Goal: Task Accomplishment & Management: Use online tool/utility

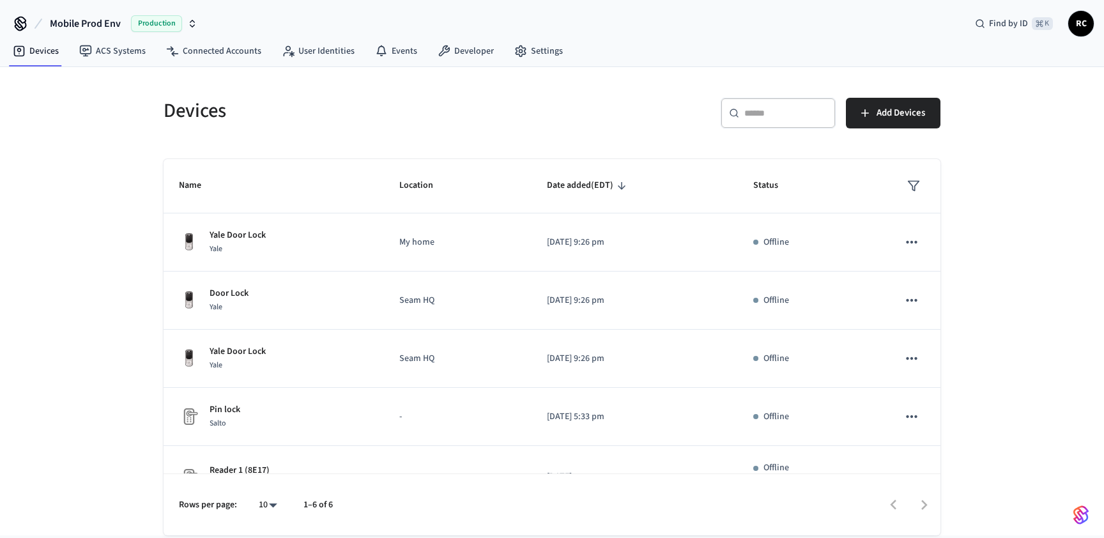
click at [91, 29] on span "Mobile Prod Env" at bounding box center [85, 23] width 71 height 15
type input "******"
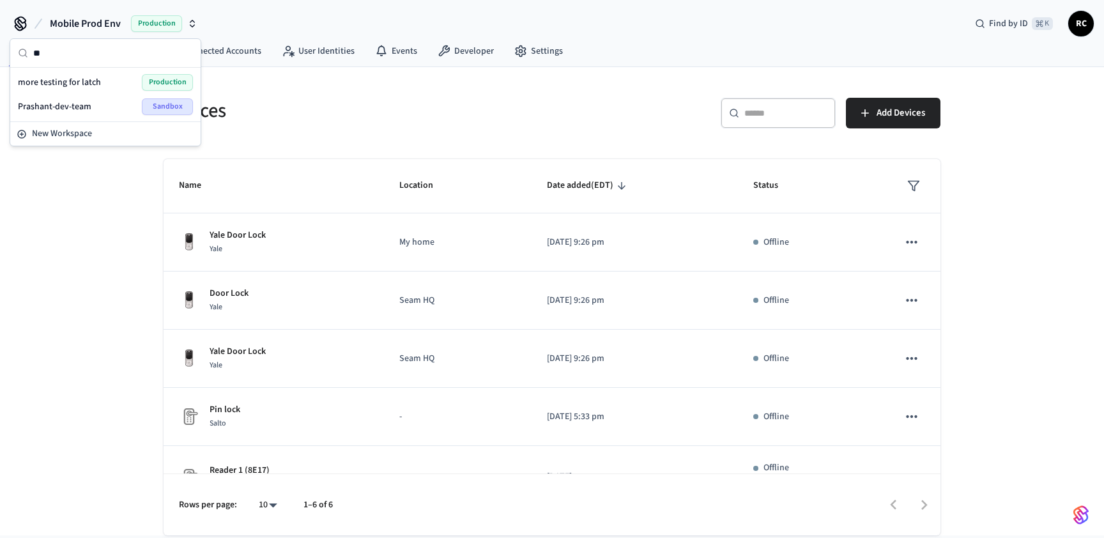
type input "*"
type input "***"
click at [92, 84] on span "MVP Demo Workspace" at bounding box center [60, 82] width 84 height 13
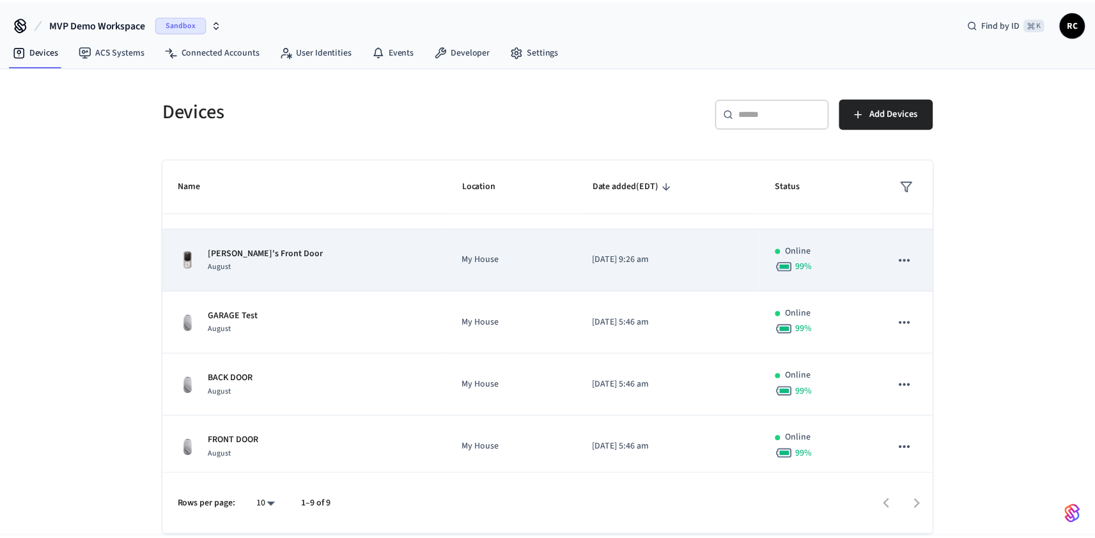
scroll to position [298, 0]
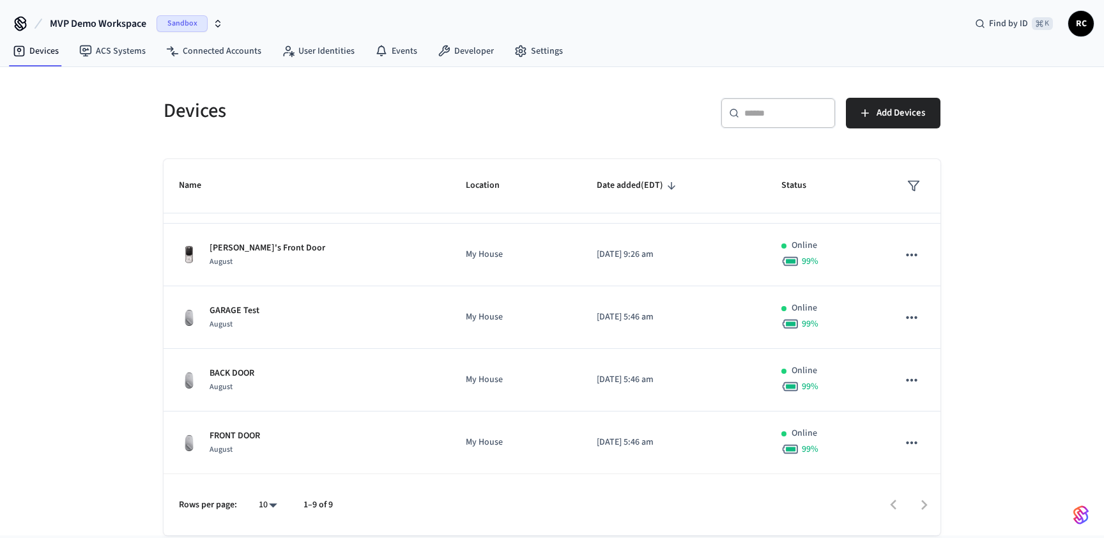
click at [426, 109] on h5 "Devices" at bounding box center [354, 111] width 381 height 26
click at [444, 59] on link "Developer" at bounding box center [466, 51] width 77 height 23
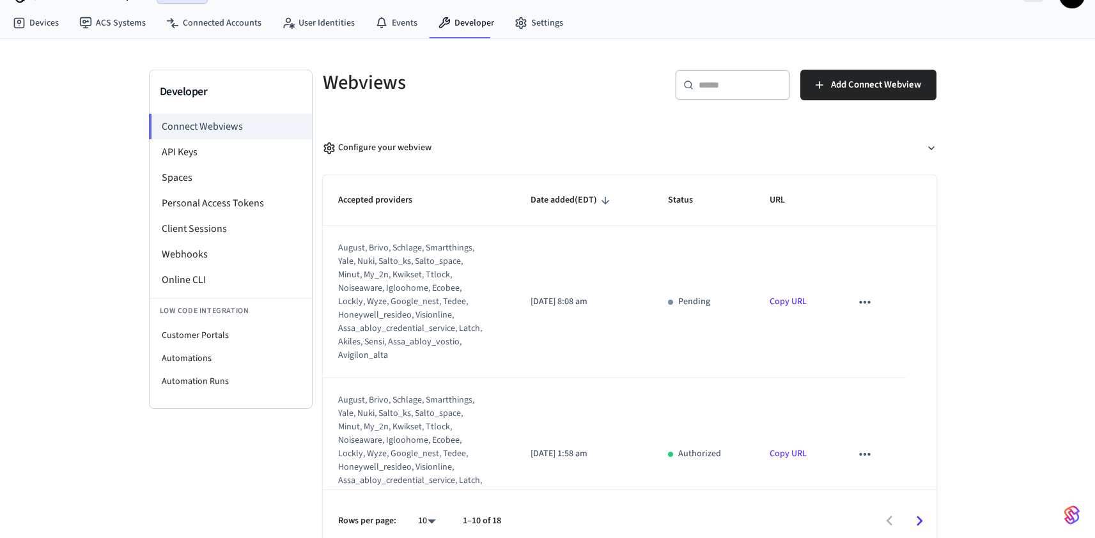
scroll to position [42, 0]
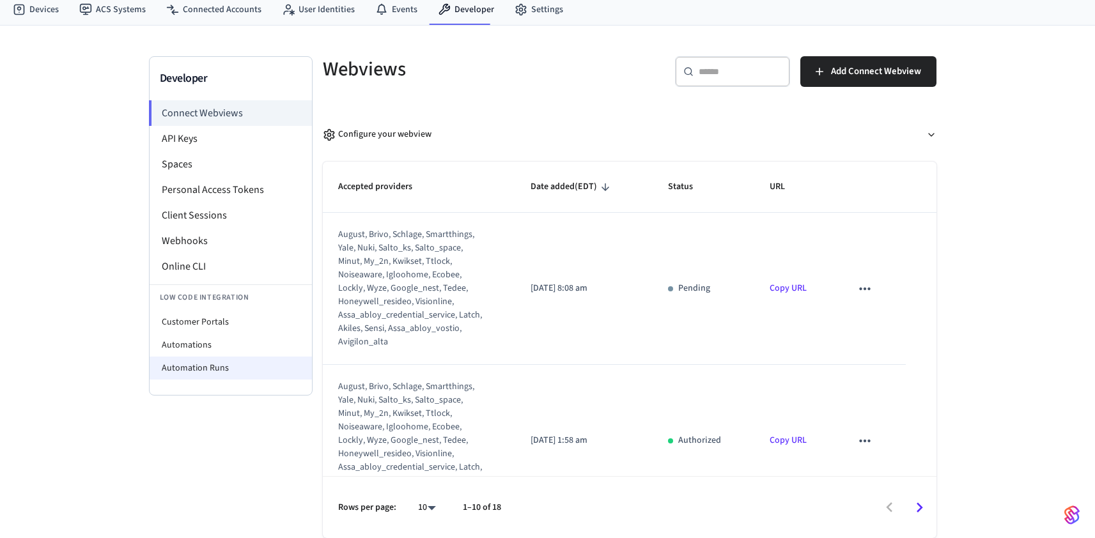
click at [220, 374] on li "Automation Runs" at bounding box center [231, 368] width 162 height 23
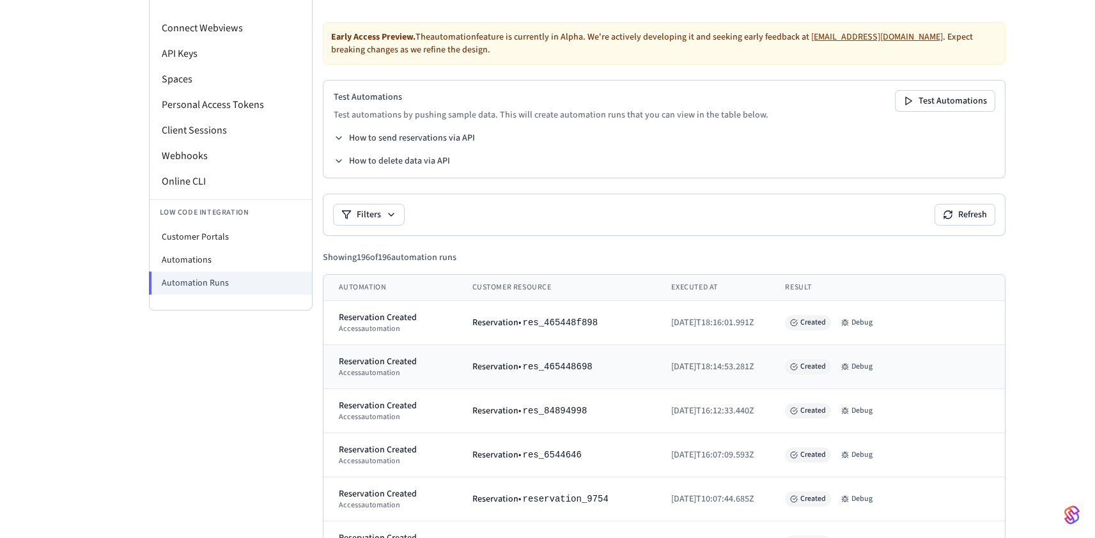
scroll to position [124, 0]
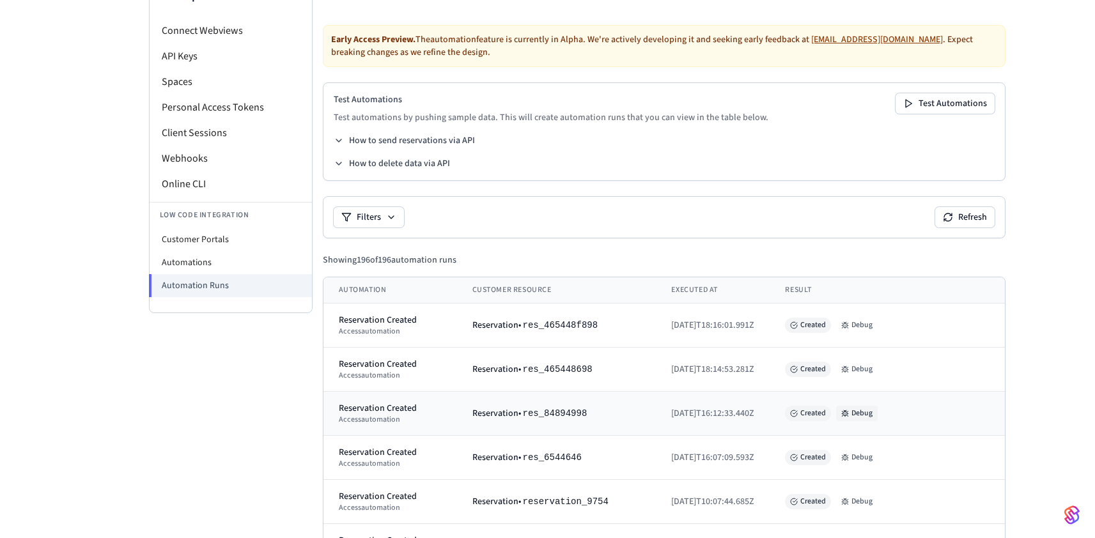
click at [878, 415] on button "Debug" at bounding box center [857, 413] width 42 height 15
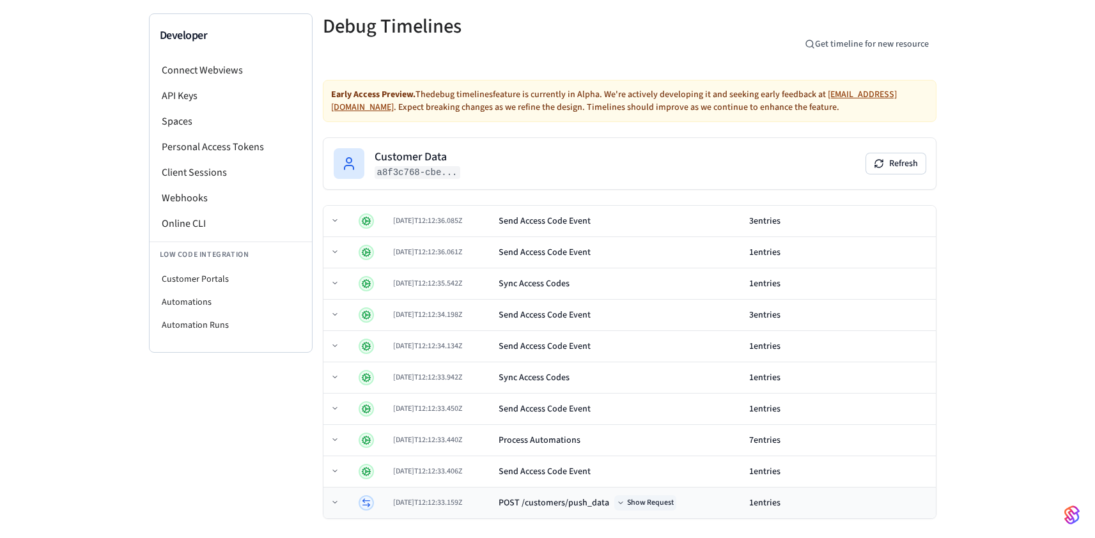
scroll to position [83, 0]
click at [488, 500] on div "[DATE]T12:12:33.159Z" at bounding box center [440, 504] width 95 height 10
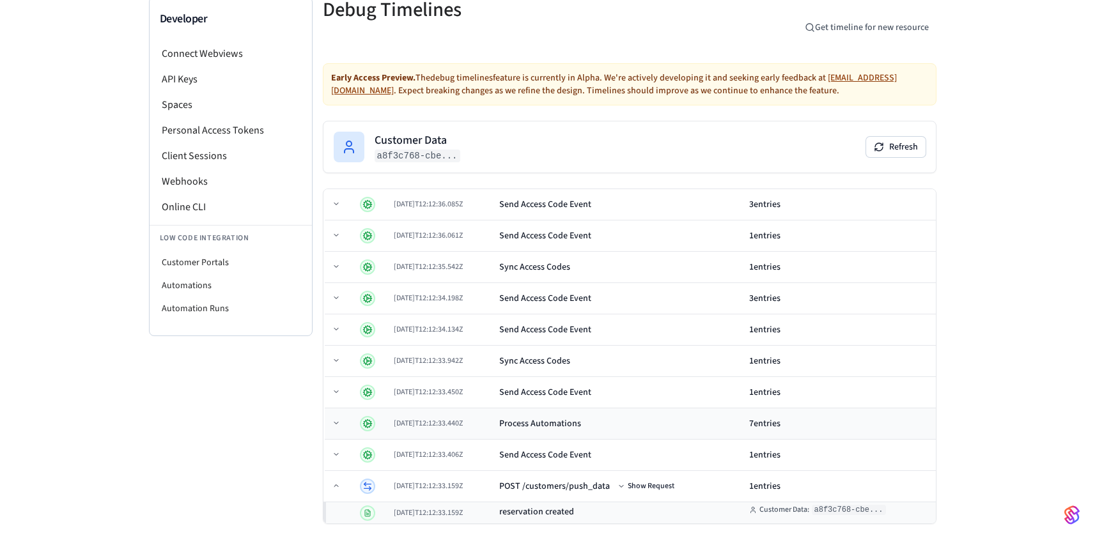
scroll to position [107, 0]
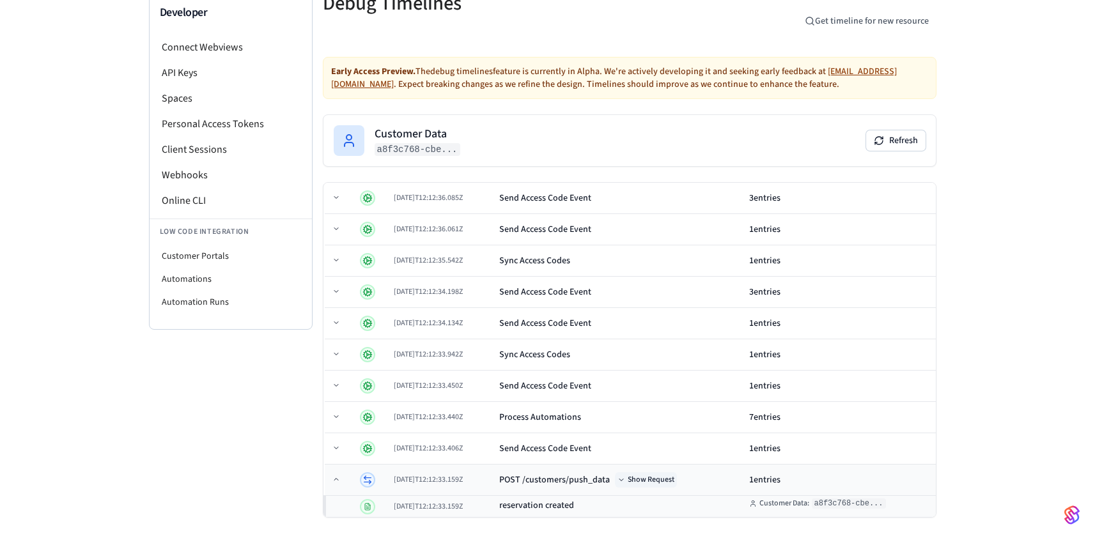
click at [676, 473] on button "Show Request" at bounding box center [646, 479] width 62 height 15
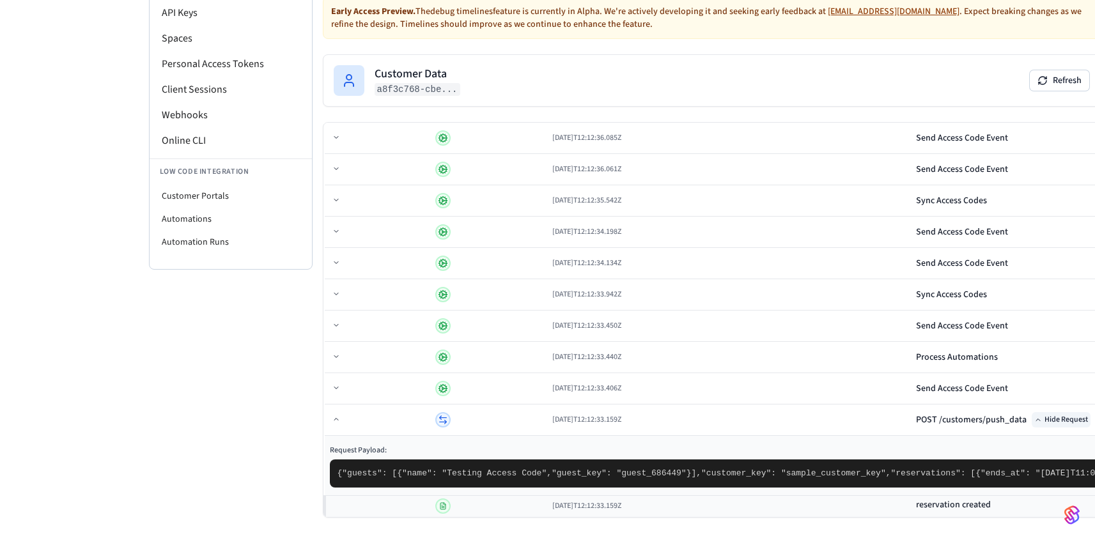
scroll to position [218, 0]
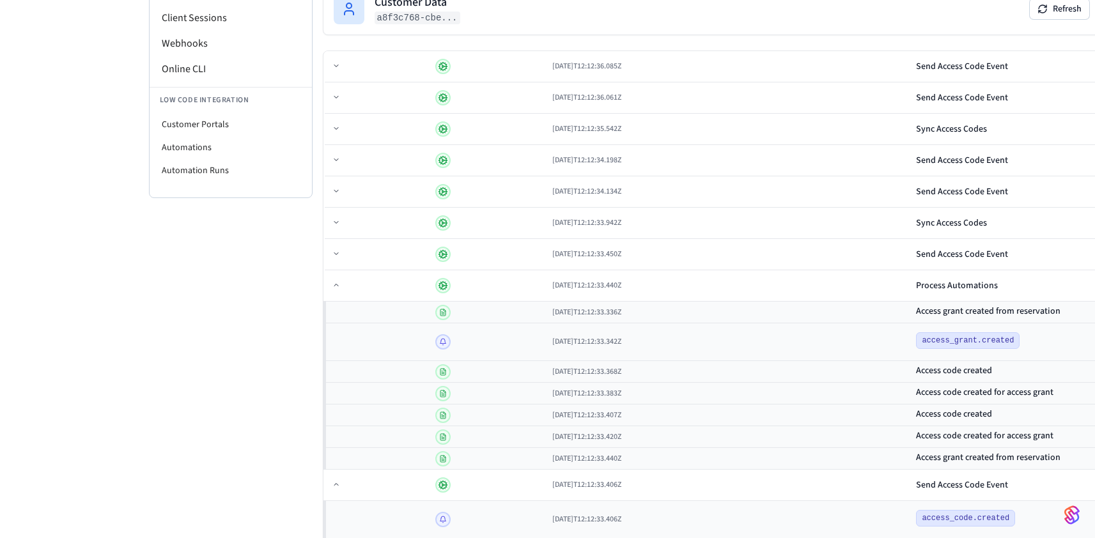
scroll to position [256, 0]
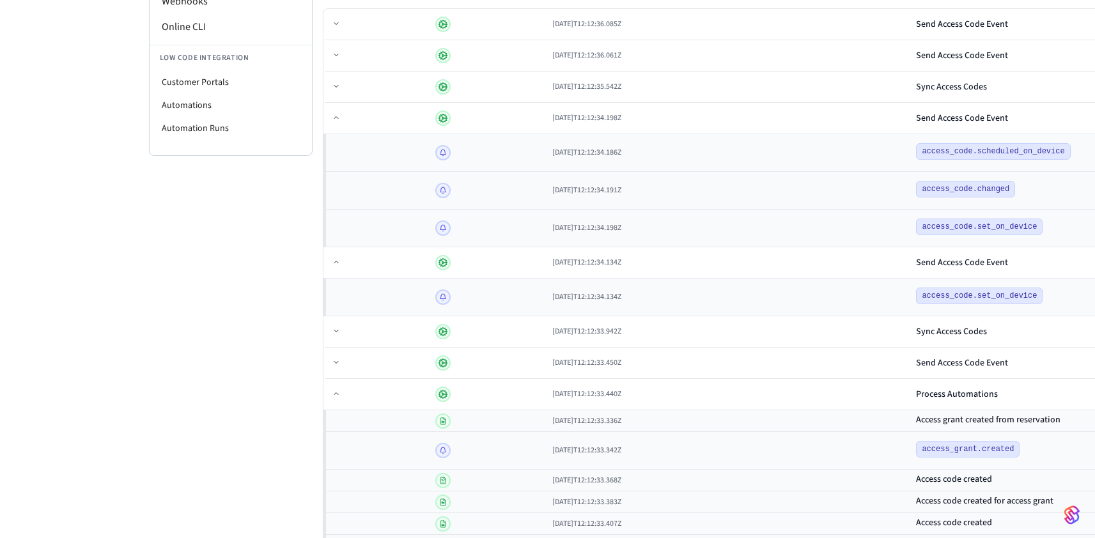
scroll to position [318, 0]
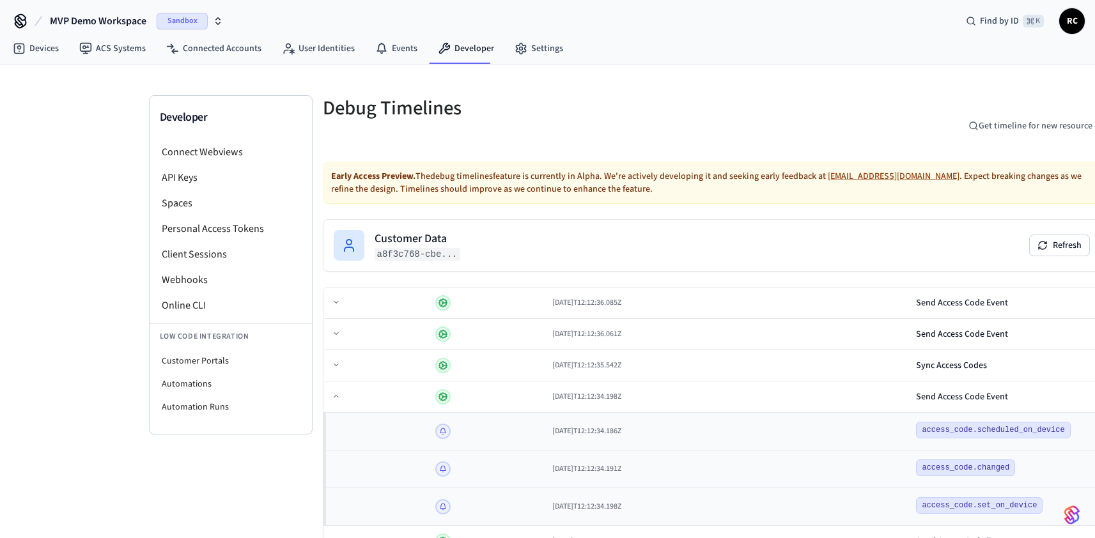
scroll to position [0, 0]
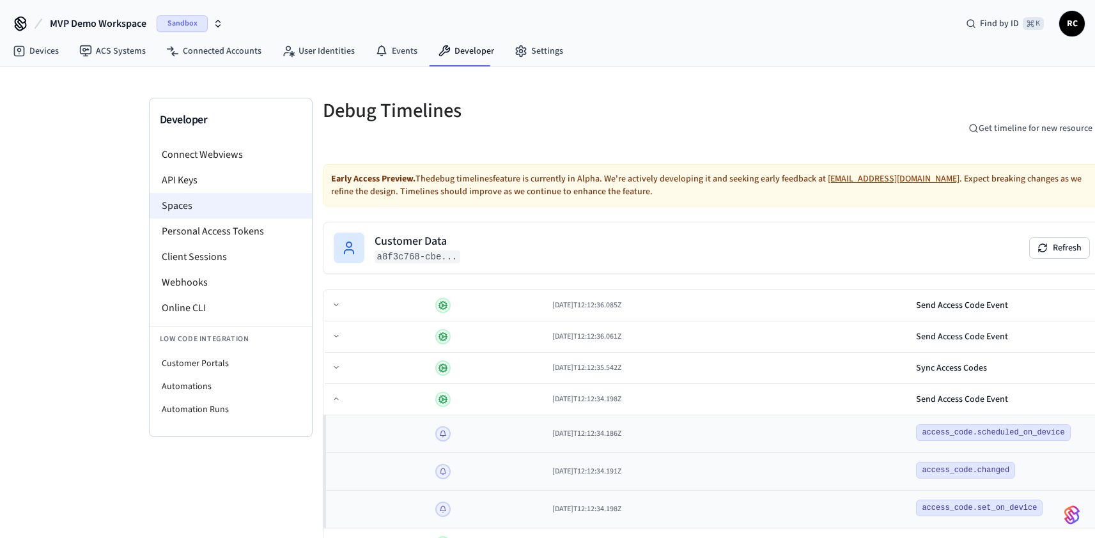
click at [205, 203] on li "Spaces" at bounding box center [231, 206] width 162 height 26
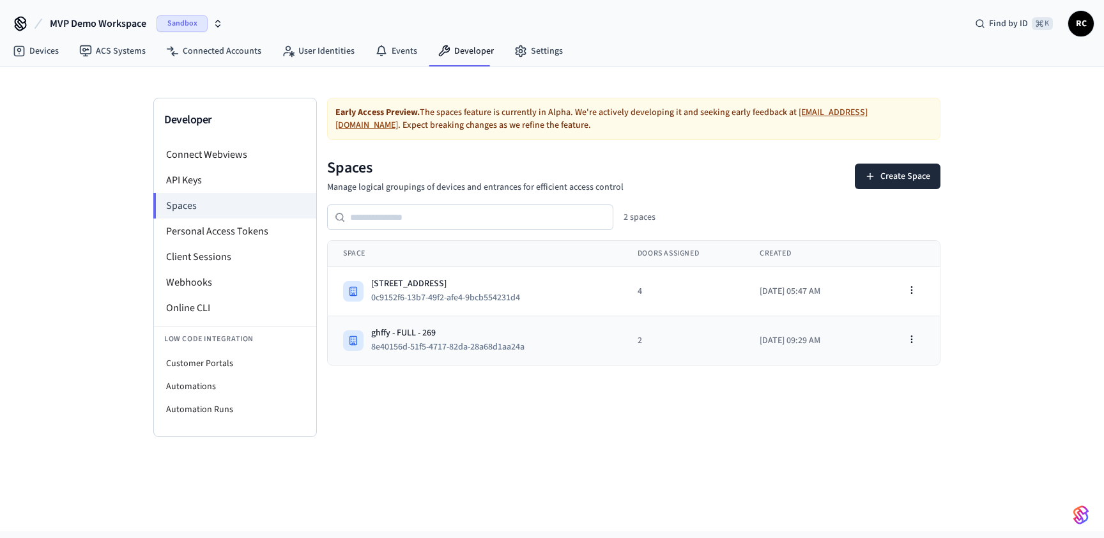
click at [545, 336] on div "ghffy - FULL - 269 8e40156d-51f5-4717-82da-28a68d1aa24a" at bounding box center [475, 341] width 264 height 28
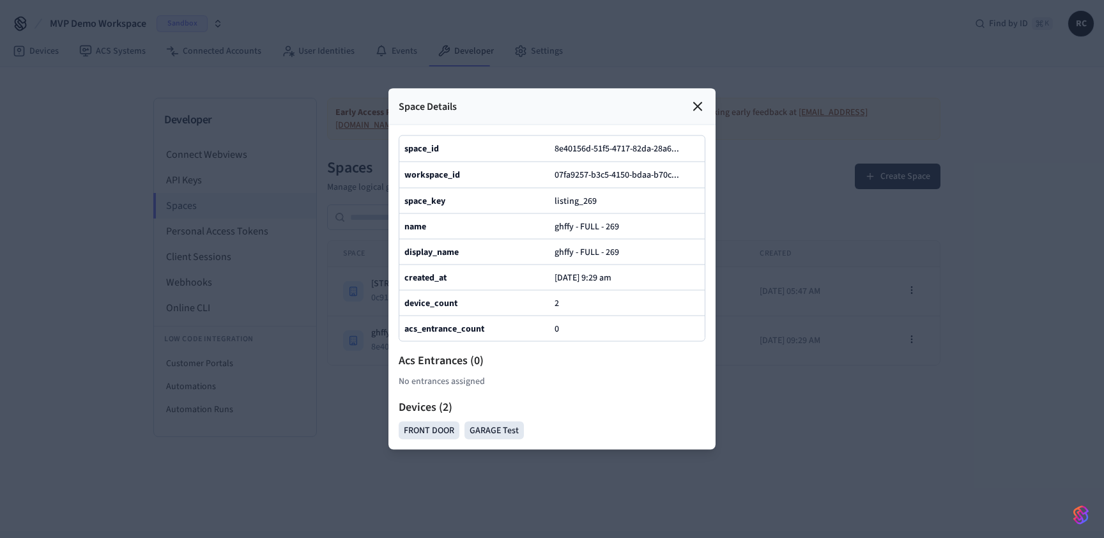
click at [330, 440] on div at bounding box center [552, 269] width 1104 height 538
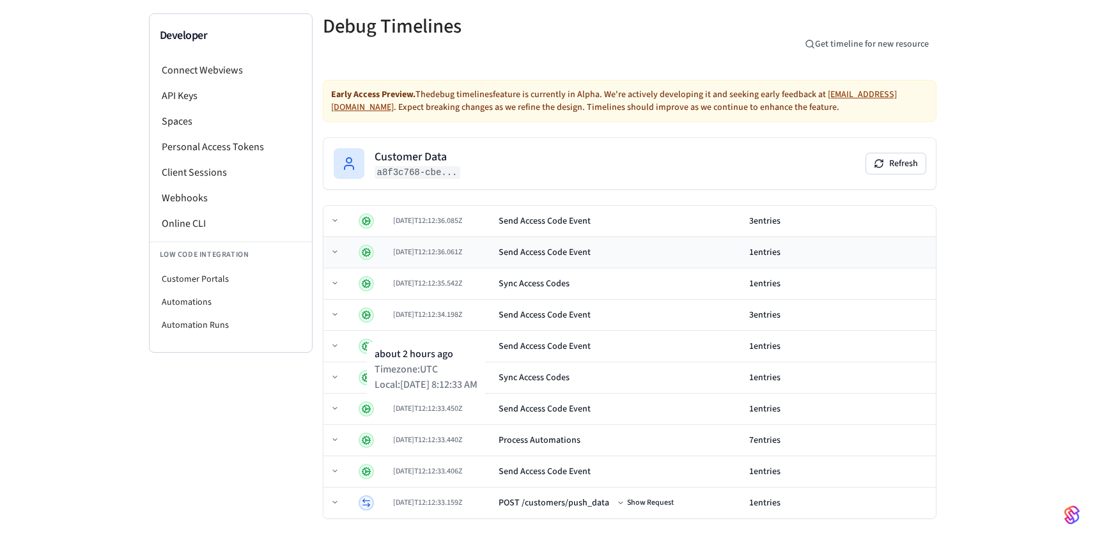
scroll to position [83, 0]
click at [565, 442] on div "Process Automations" at bounding box center [540, 441] width 82 height 13
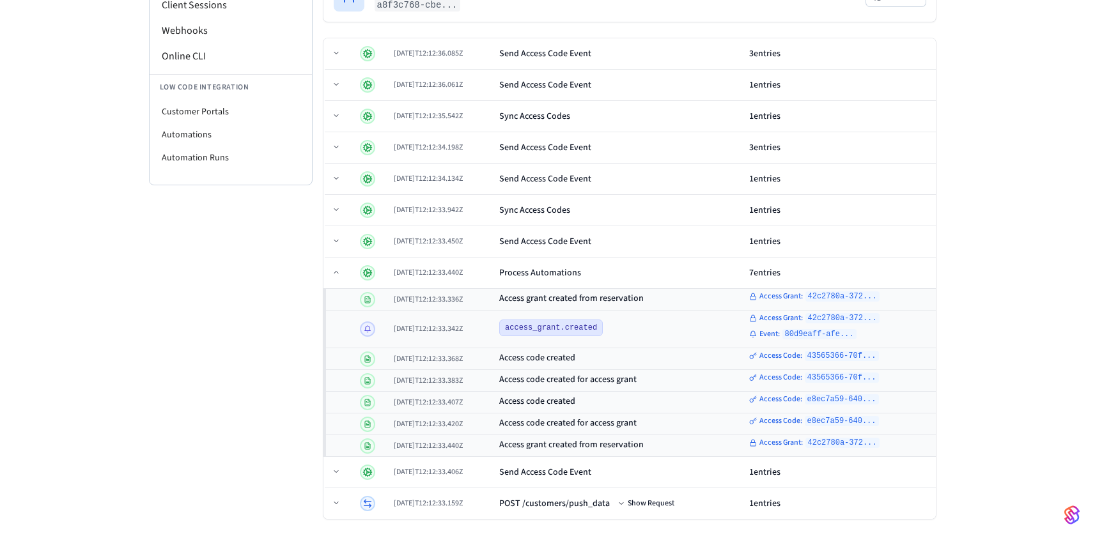
scroll to position [254, 0]
click at [559, 481] on td "Send Access Code Event" at bounding box center [618, 470] width 249 height 31
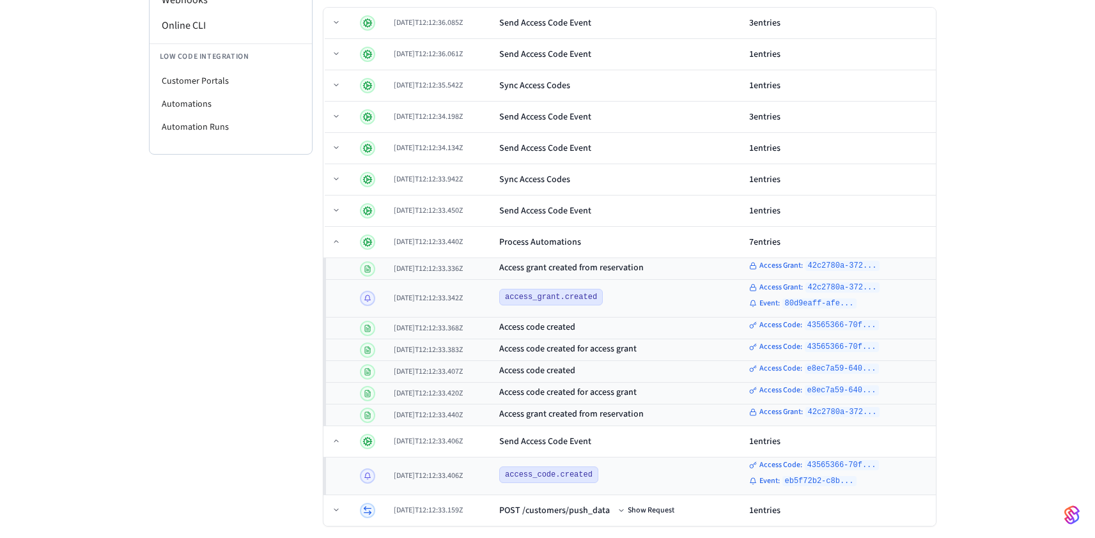
scroll to position [291, 0]
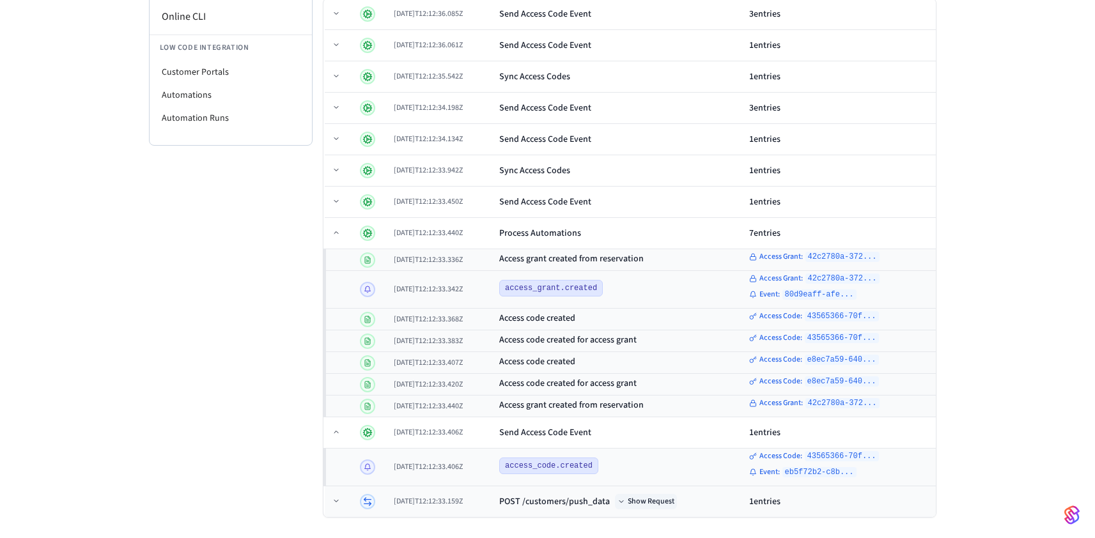
click at [673, 503] on button "Show Request" at bounding box center [646, 501] width 62 height 15
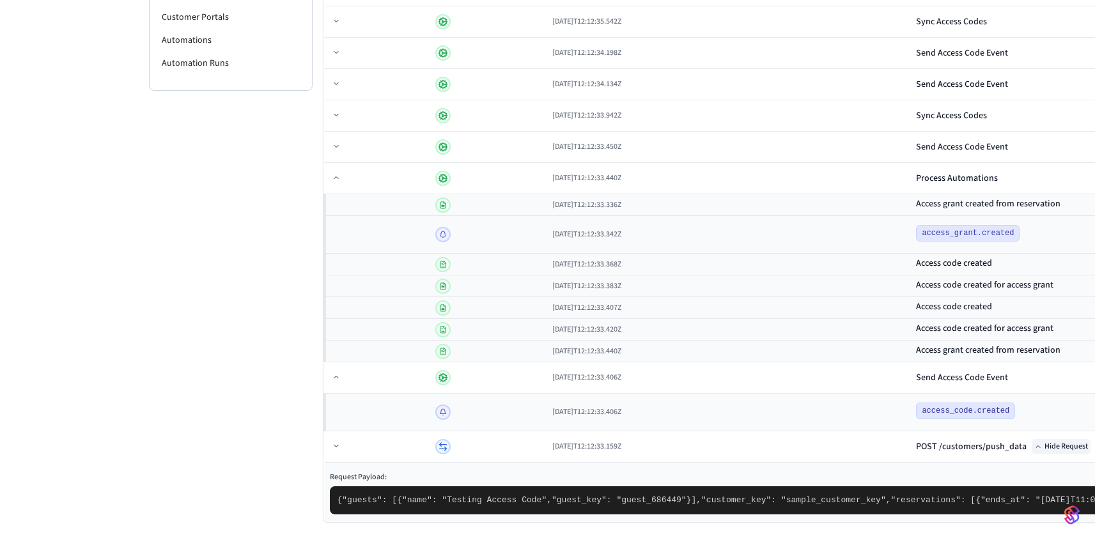
scroll to position [268, 0]
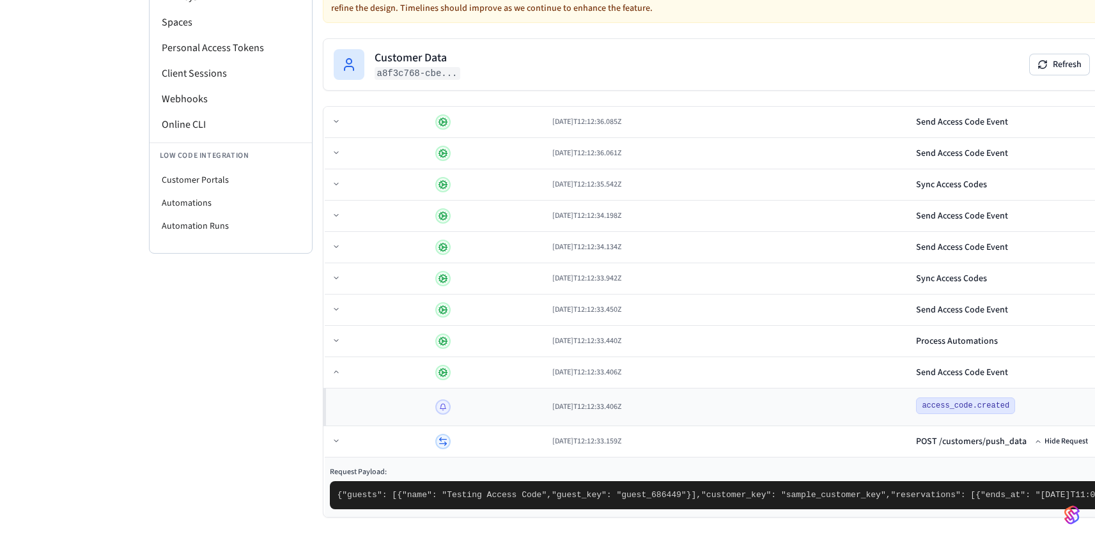
scroll to position [140, 0]
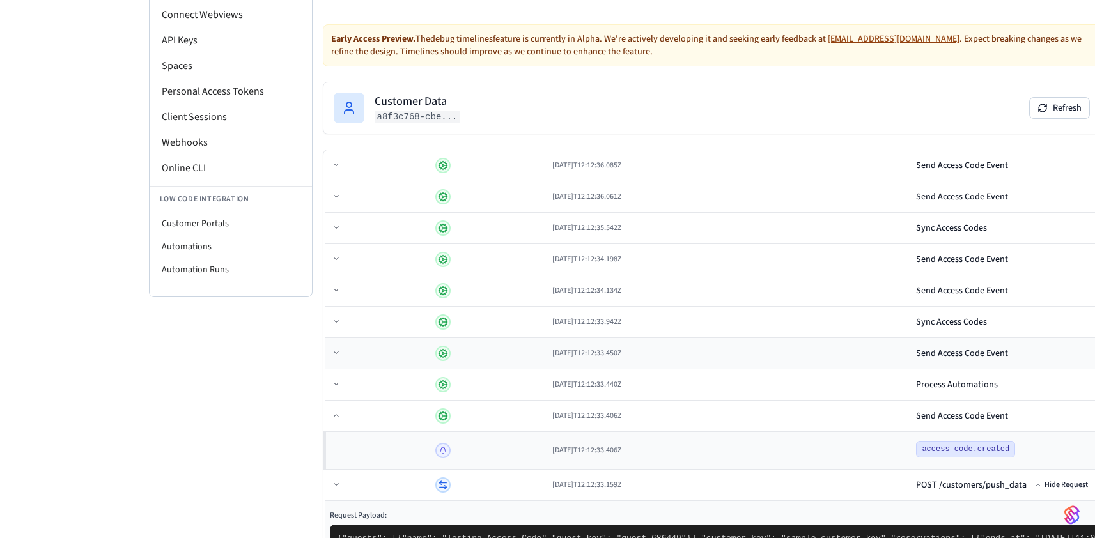
click at [916, 354] on div "Send Access Code Event" at bounding box center [962, 353] width 92 height 13
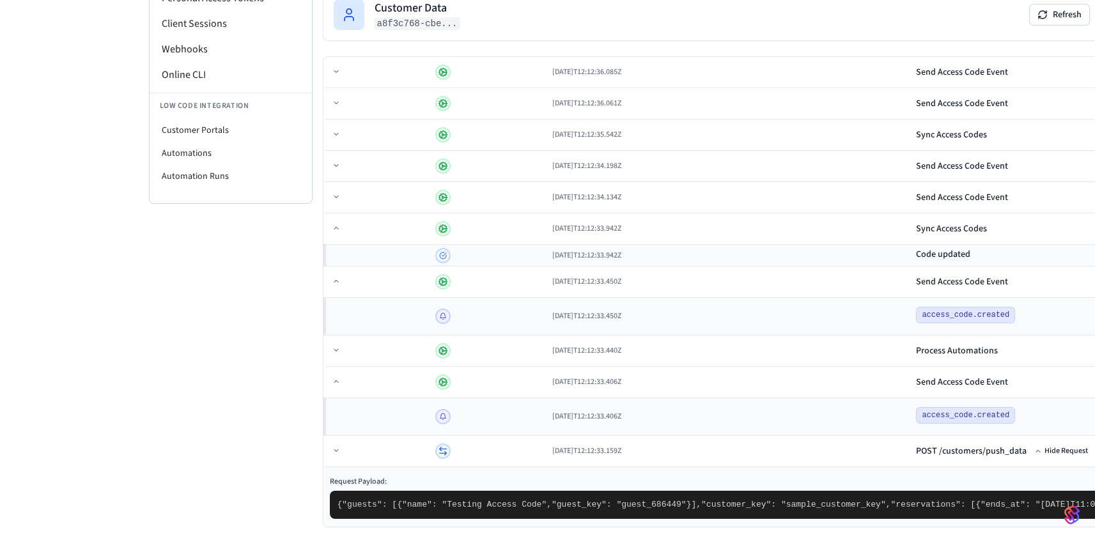
scroll to position [232, 0]
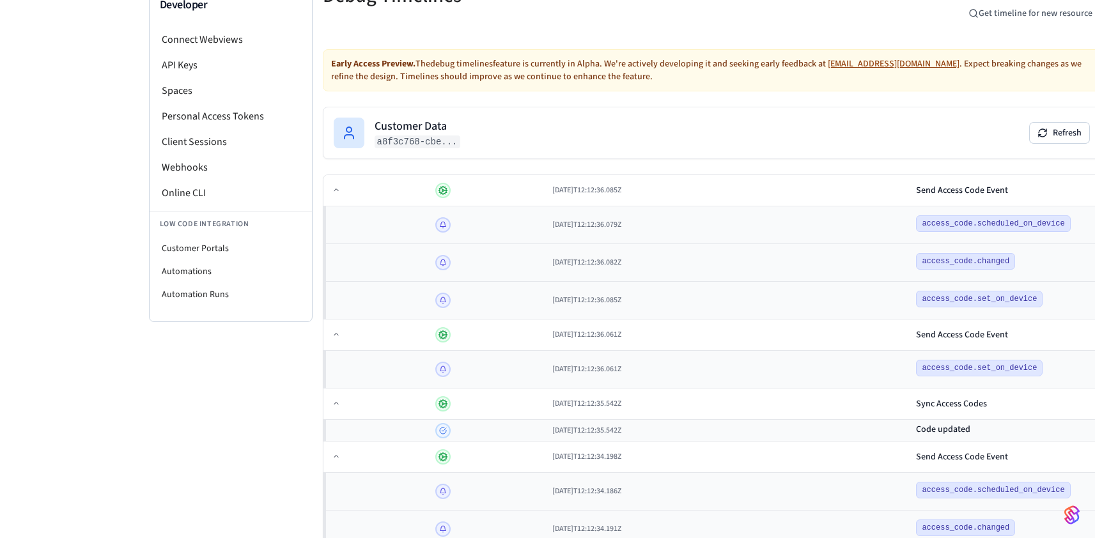
scroll to position [295, 0]
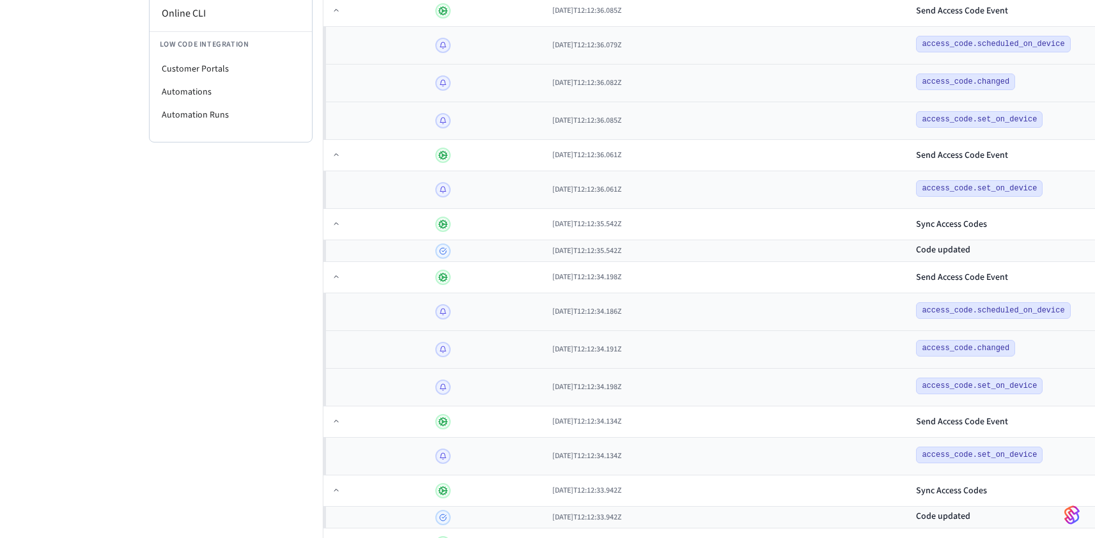
click at [1040, 293] on div "Developer Connect Webviews API Keys Spaces Personal Access Tokens Client Sessio…" at bounding box center [547, 290] width 1095 height 1037
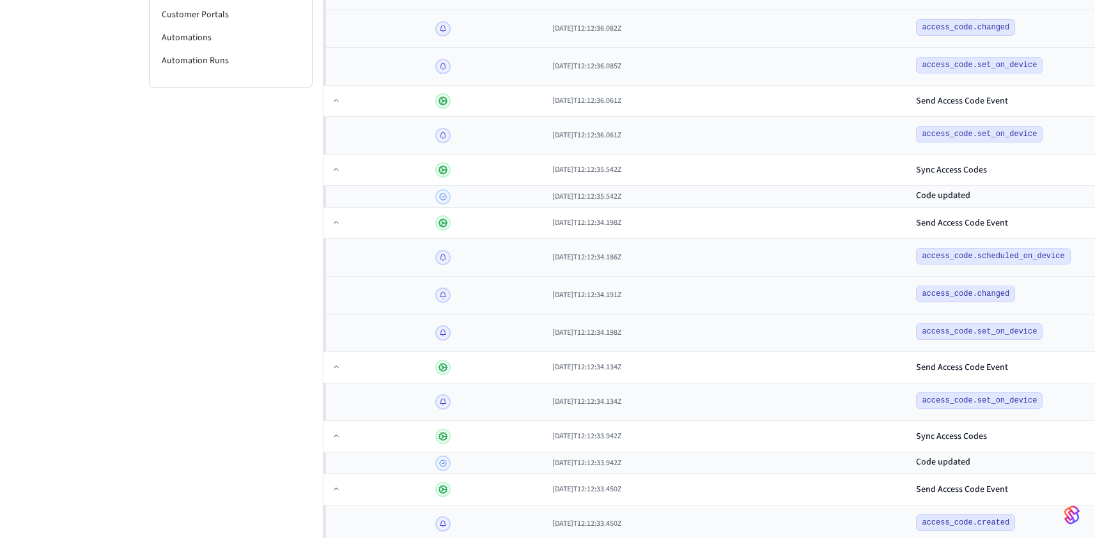
scroll to position [146, 0]
